Goal: Information Seeking & Learning: Learn about a topic

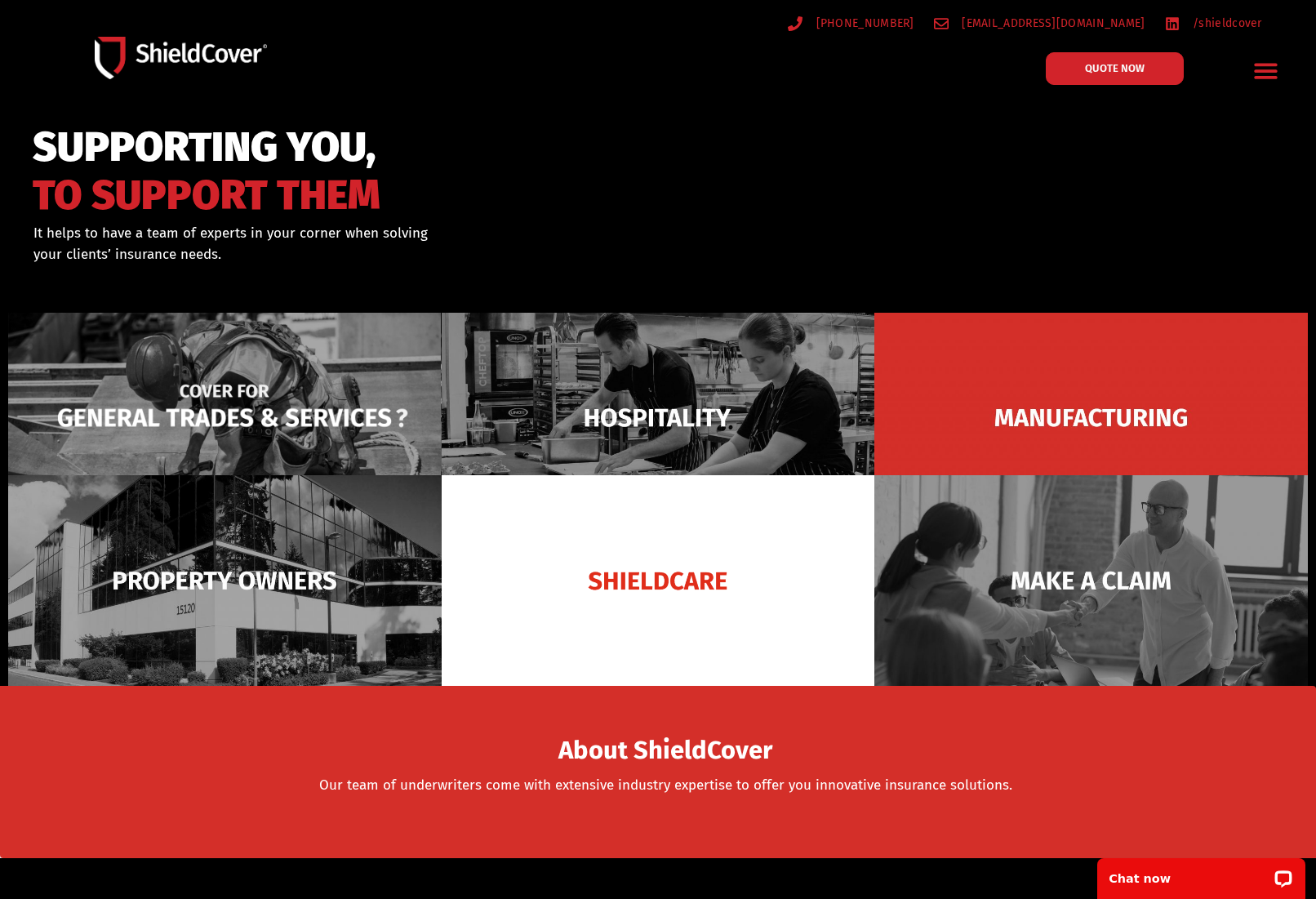
click at [230, 411] on img at bounding box center [225, 418] width 433 height 210
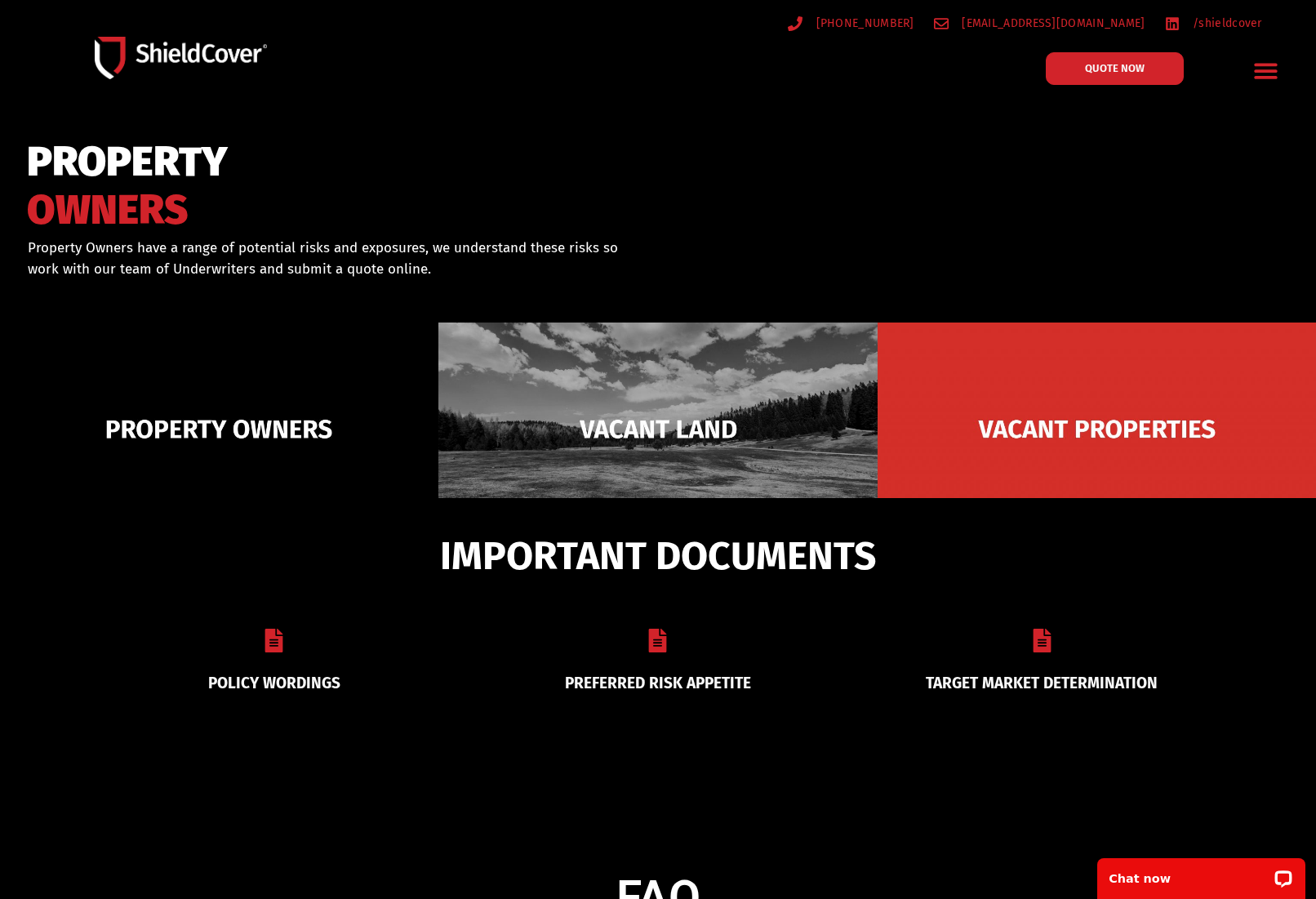
scroll to position [318, 0]
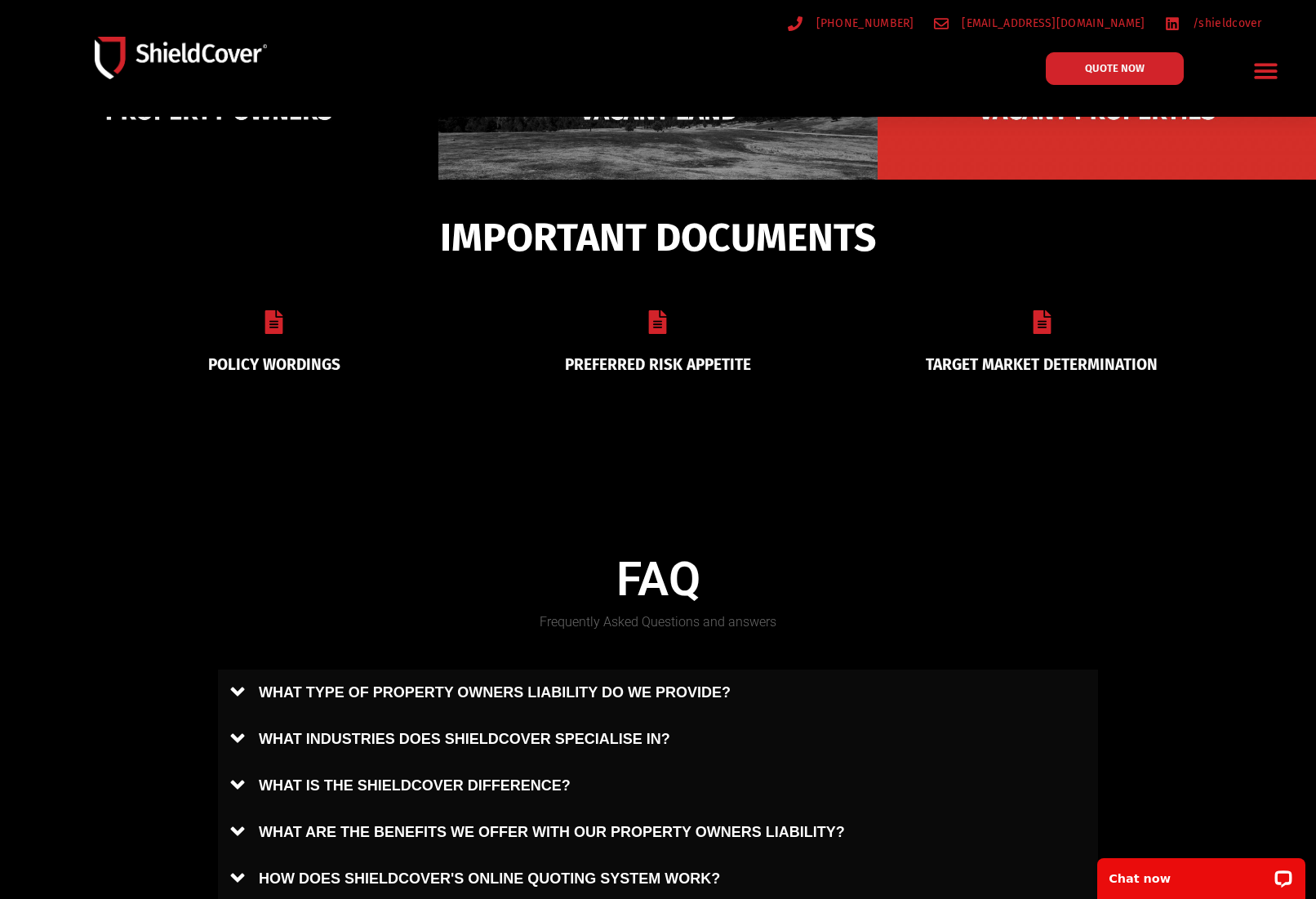
click at [677, 363] on link "PREFERRED RISK APPETITE" at bounding box center [657, 365] width 186 height 19
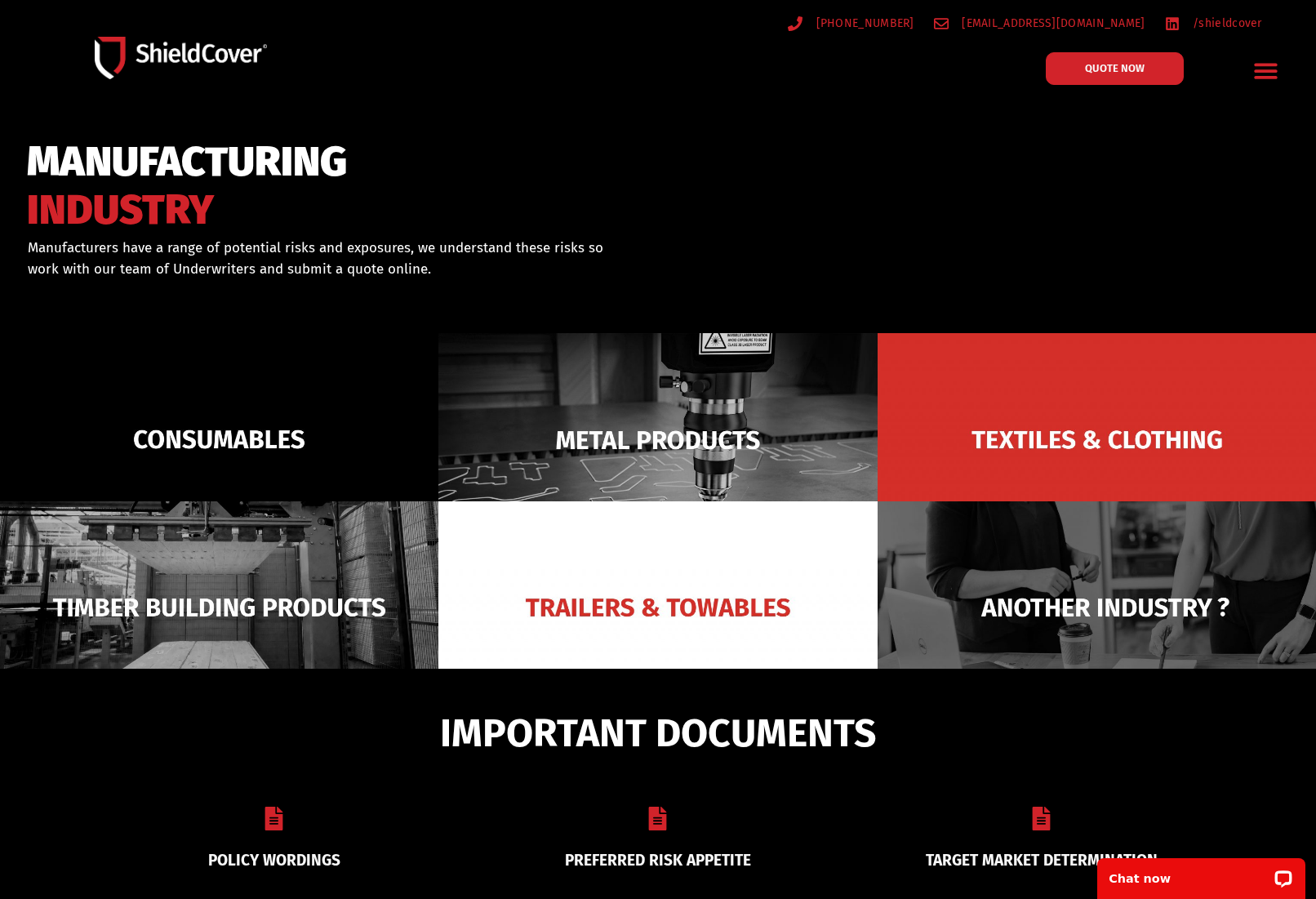
click at [1259, 68] on icon "Menu Toggle" at bounding box center [1266, 70] width 25 height 25
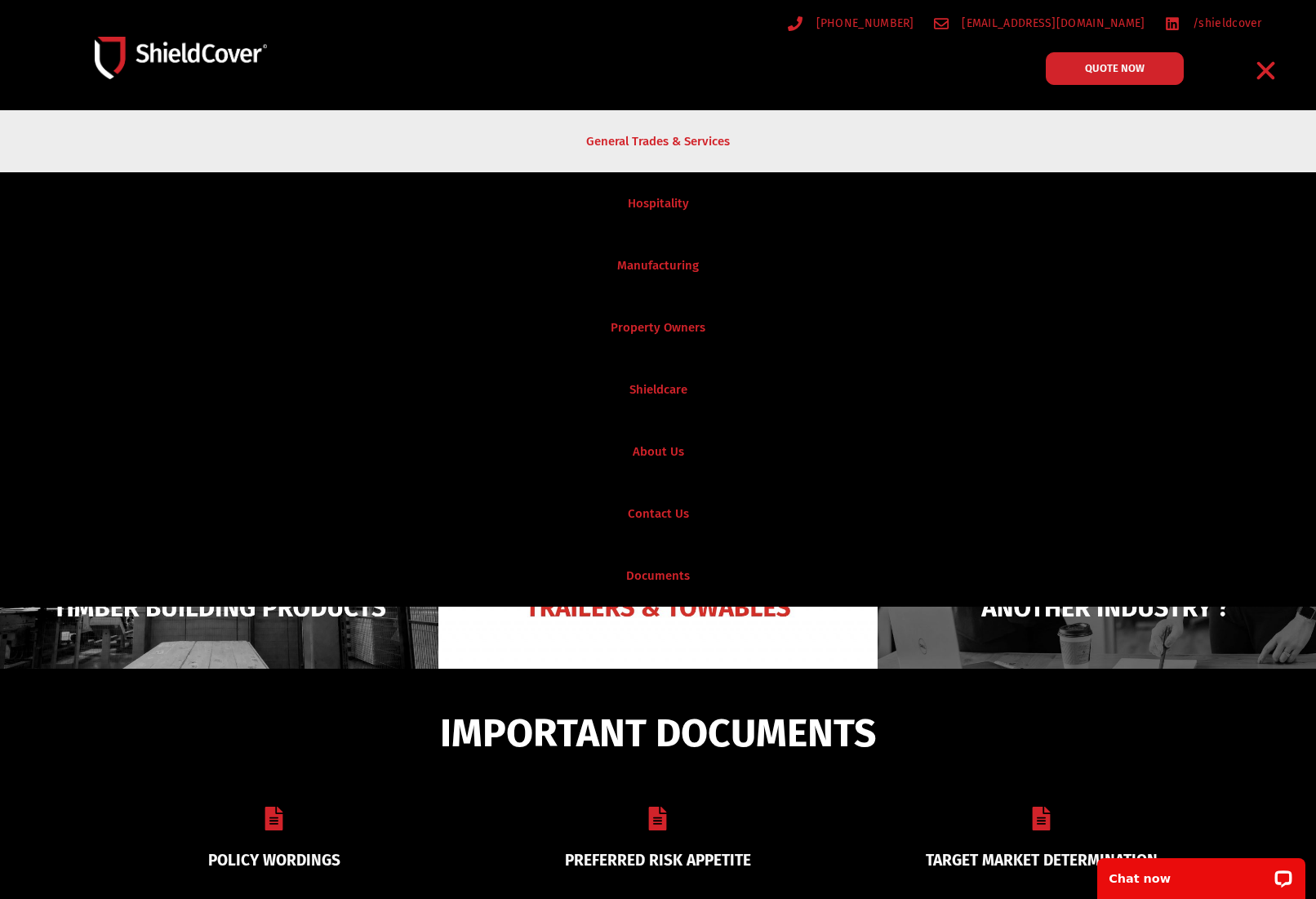
click at [651, 140] on link "General Trades & Services" at bounding box center [658, 141] width 1316 height 62
